Goal: Book appointment/travel/reservation

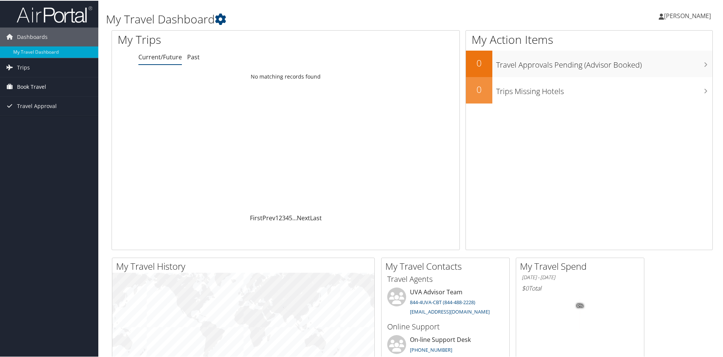
click at [18, 90] on span "Book Travel" at bounding box center [31, 86] width 29 height 19
click at [33, 123] on link "Book/Manage Online Trips" at bounding box center [49, 123] width 98 height 11
